Goal: Transaction & Acquisition: Subscribe to service/newsletter

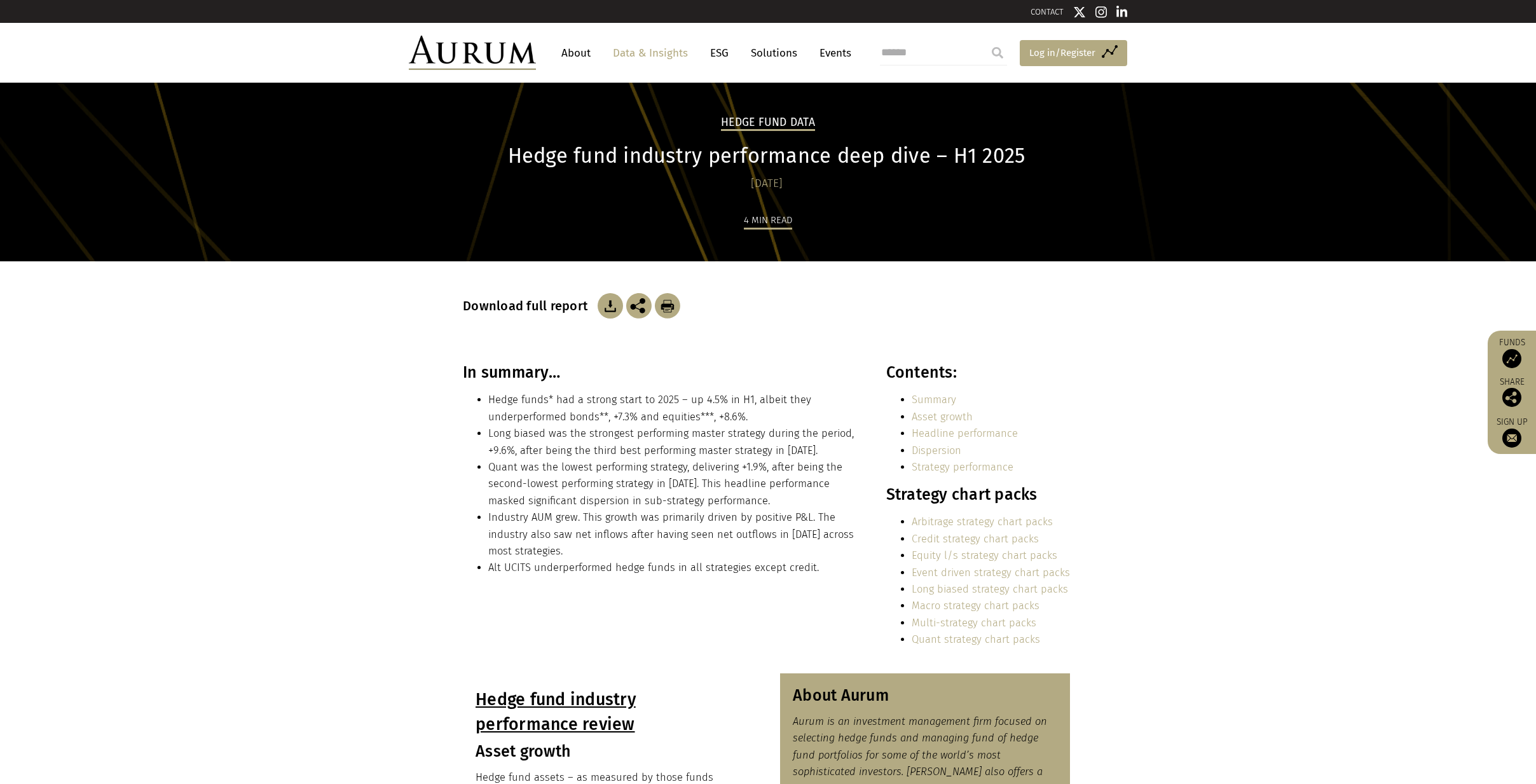
click at [1052, 57] on span "Log in/Register" at bounding box center [1062, 53] width 66 height 15
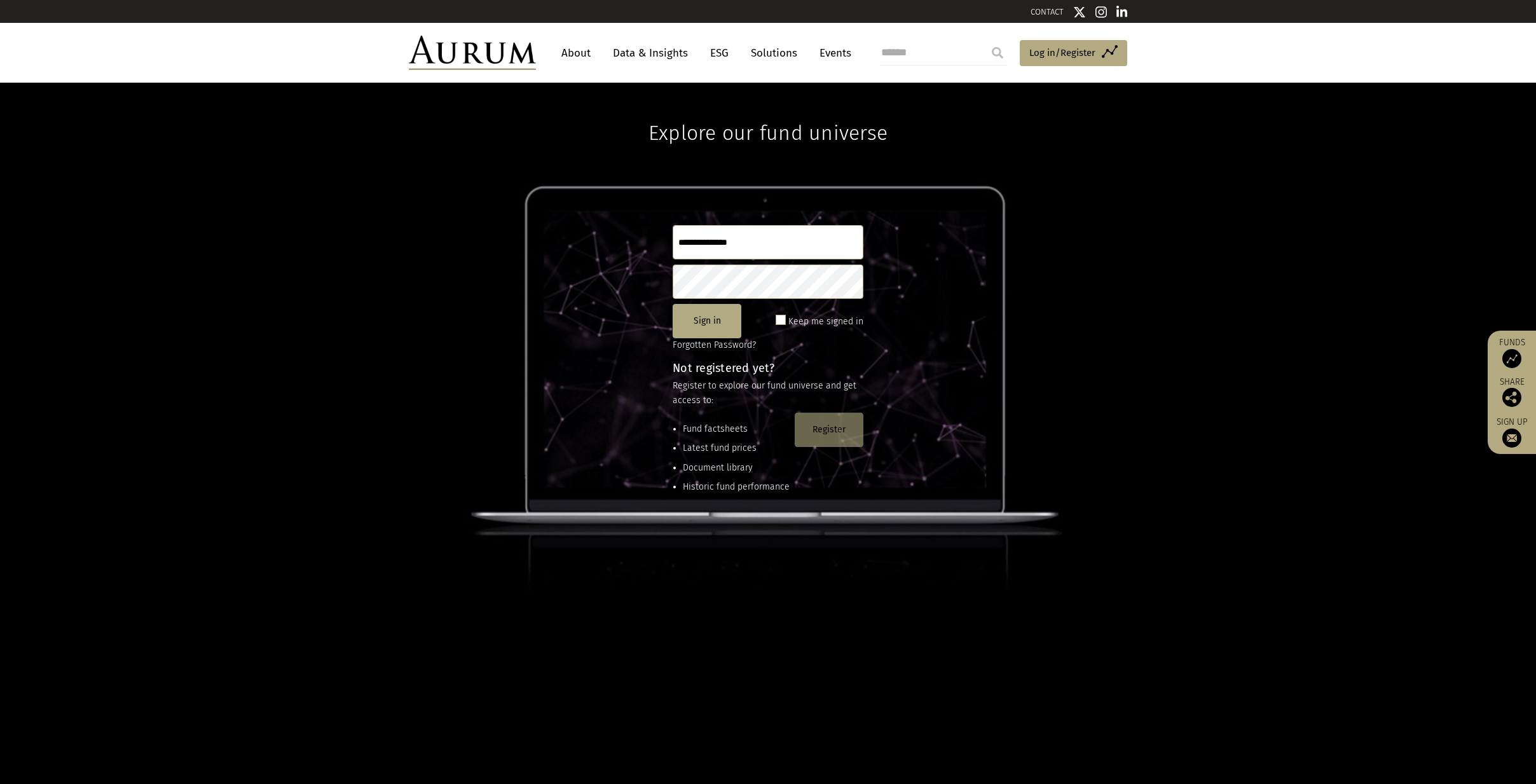
click at [835, 423] on button "Register" at bounding box center [829, 429] width 69 height 34
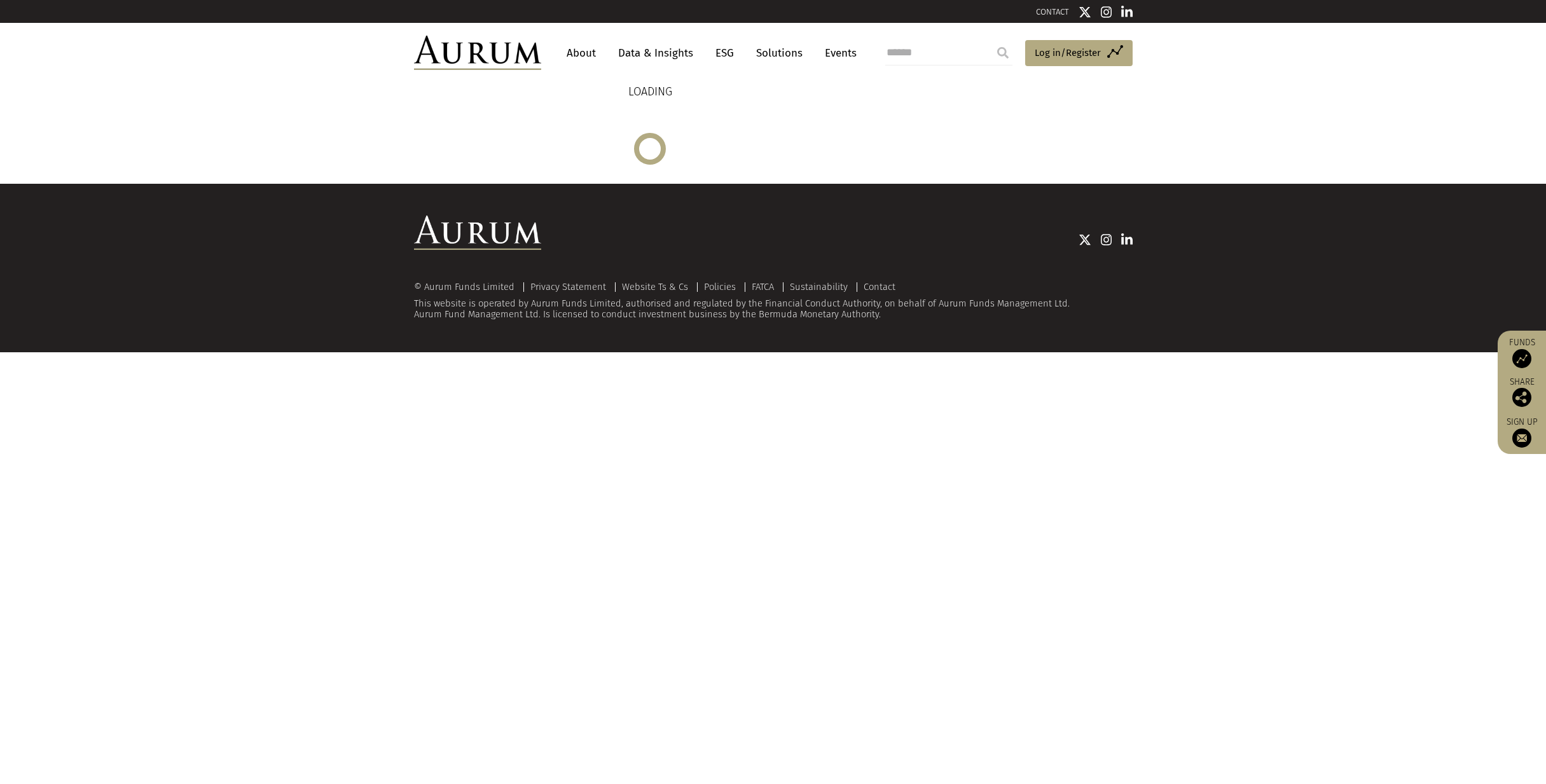
click at [654, 160] on div "LOADING" at bounding box center [650, 123] width 473 height 82
click at [654, 49] on link "Data & Insights" at bounding box center [656, 53] width 88 height 23
click at [1521, 431] on img at bounding box center [1522, 438] width 19 height 19
click at [1519, 435] on img at bounding box center [1522, 438] width 19 height 19
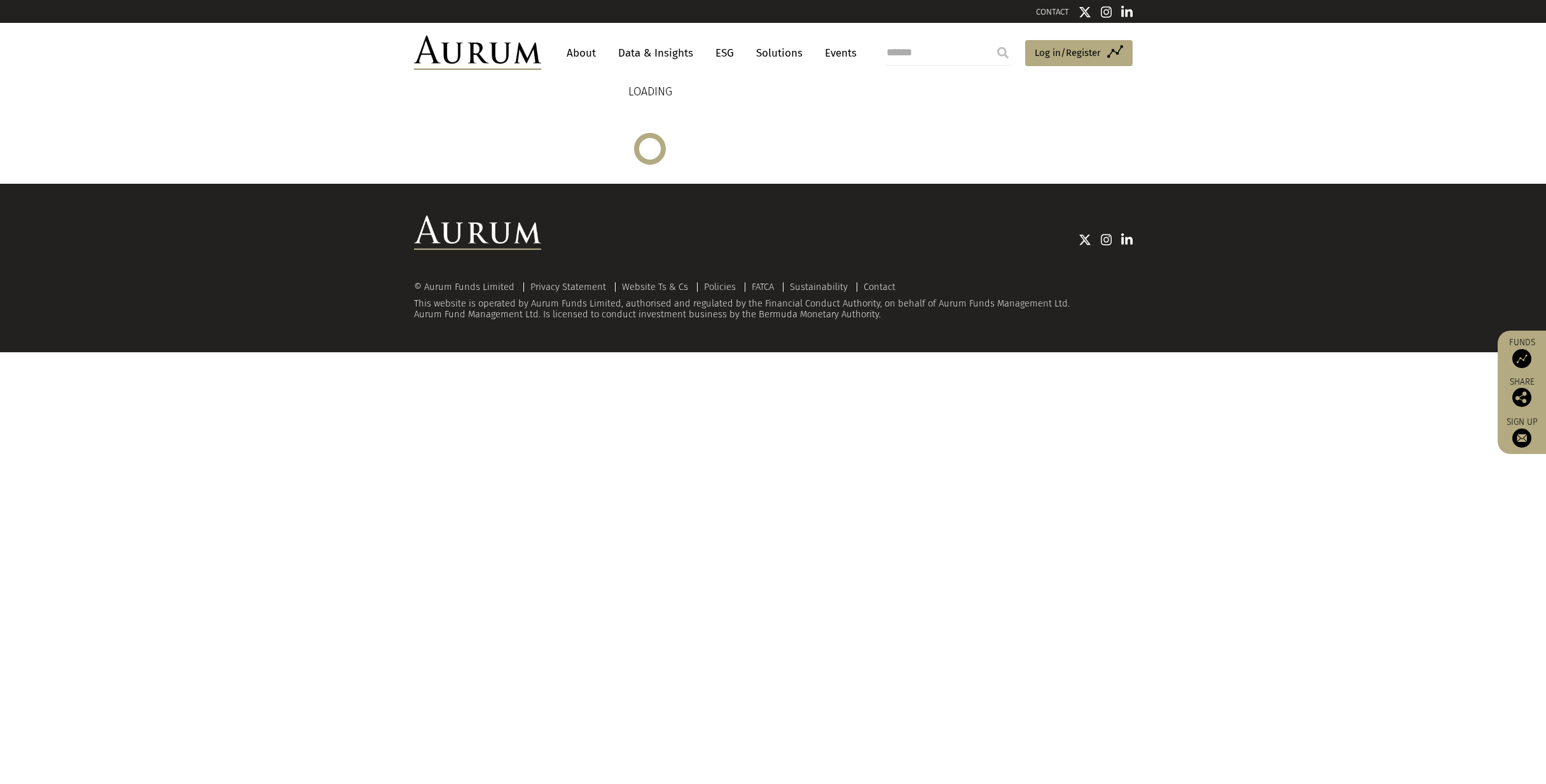
click at [1519, 435] on img at bounding box center [1522, 438] width 19 height 19
click at [1519, 435] on img at bounding box center [1522, 438] width 19 height 19
click at [1519, 435] on img at bounding box center [1522, 438] width 19 height 19
click at [1517, 439] on img at bounding box center [1522, 438] width 19 height 19
click at [1516, 393] on img at bounding box center [1522, 397] width 19 height 19
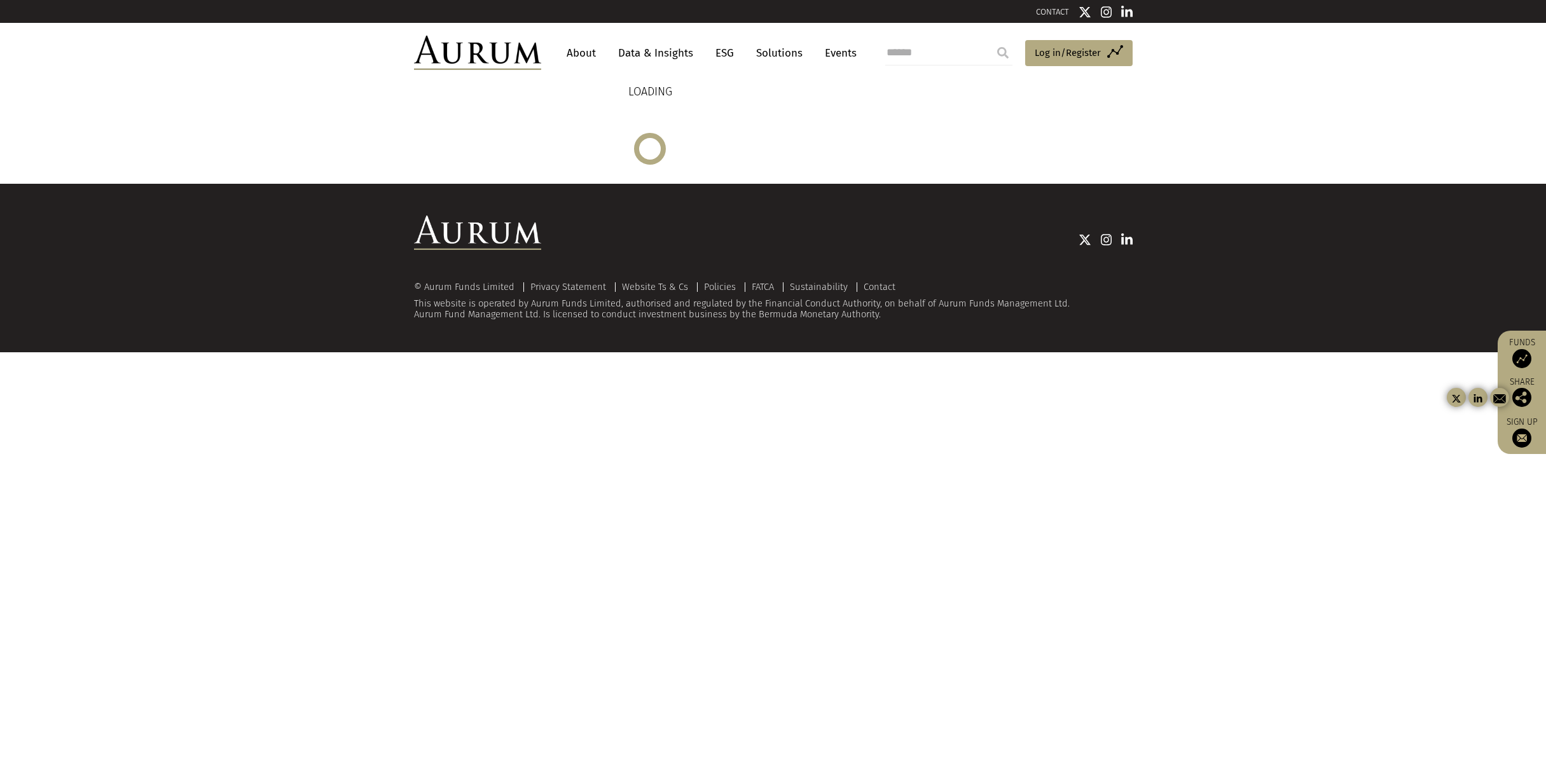
click at [1523, 441] on img at bounding box center [1522, 438] width 19 height 19
click at [1524, 438] on img at bounding box center [1522, 438] width 19 height 19
click at [1290, 352] on html "CONTACT About Data & Insights ESG Solutions Events Access Funds Log in/Register…" at bounding box center [773, 176] width 1546 height 352
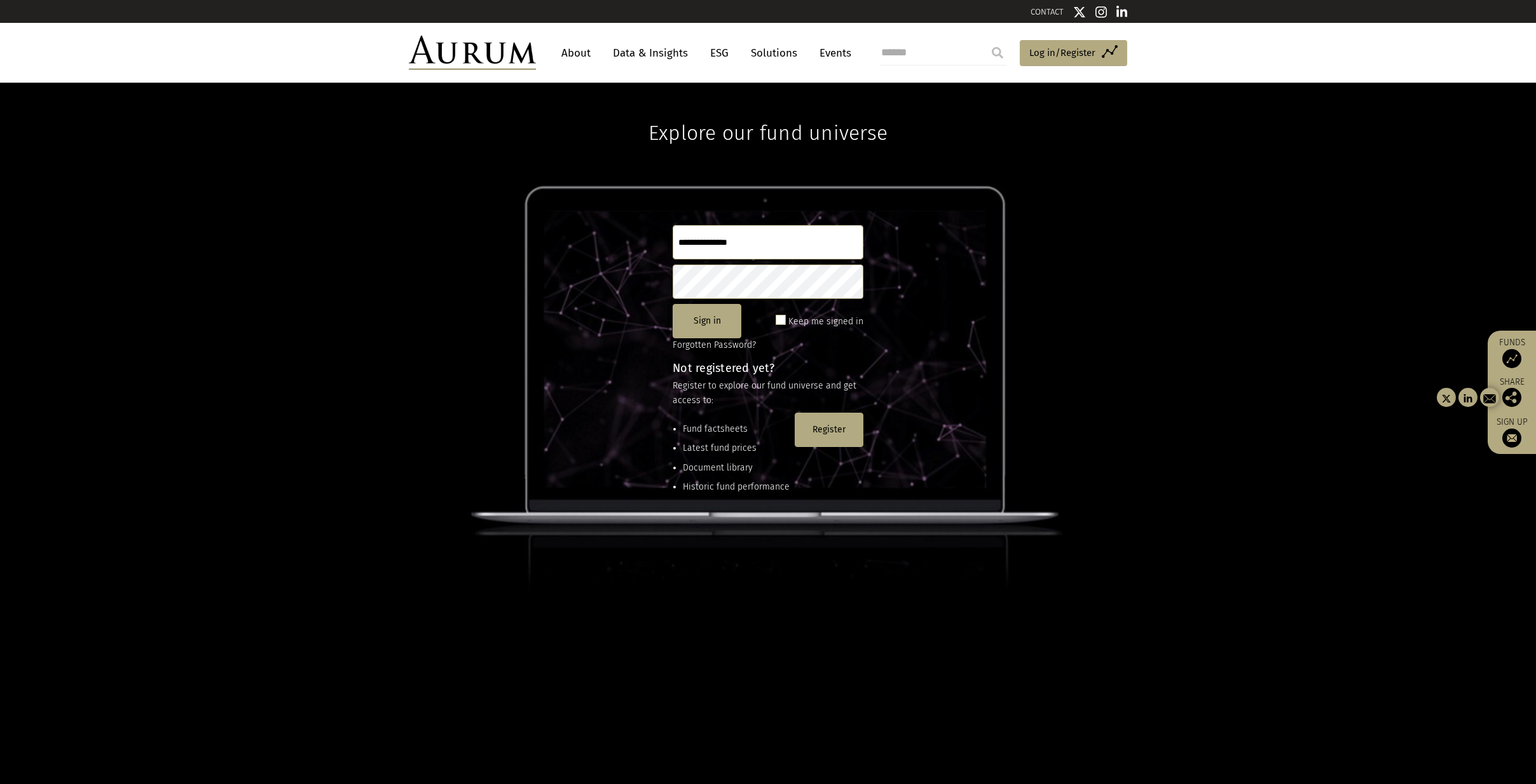
click at [1511, 439] on img at bounding box center [1512, 438] width 19 height 19
